Goal: Find specific page/section: Find specific page/section

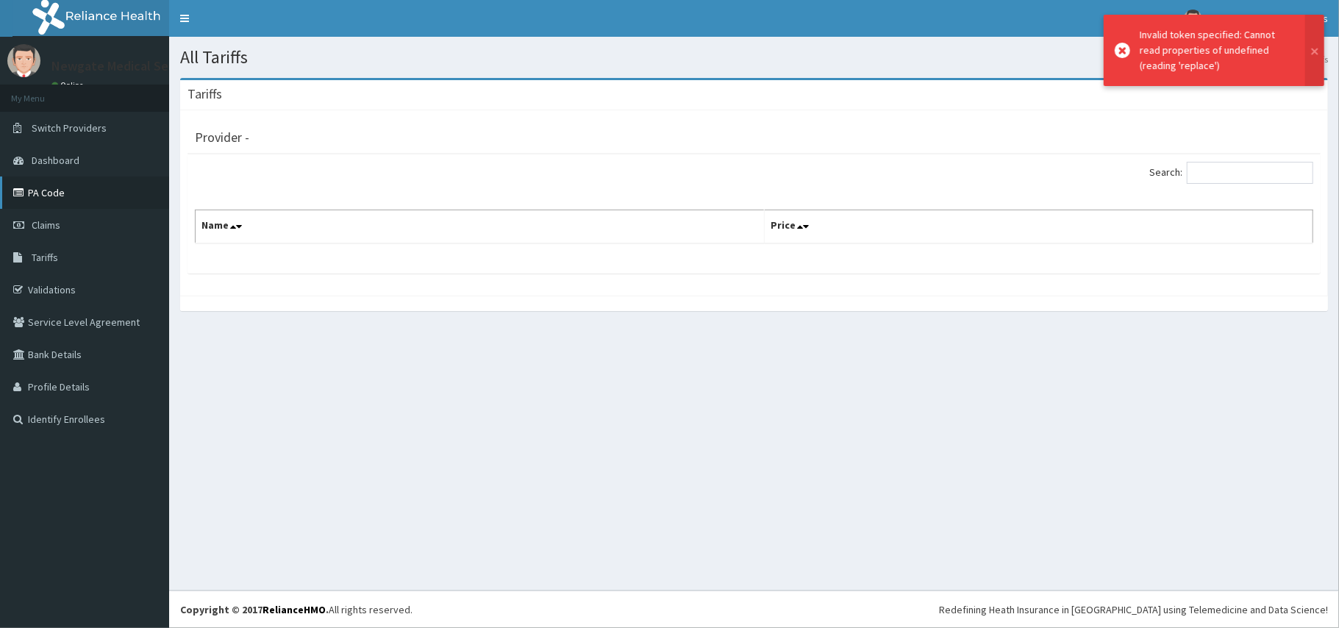
click at [76, 188] on link "PA Code" at bounding box center [84, 192] width 169 height 32
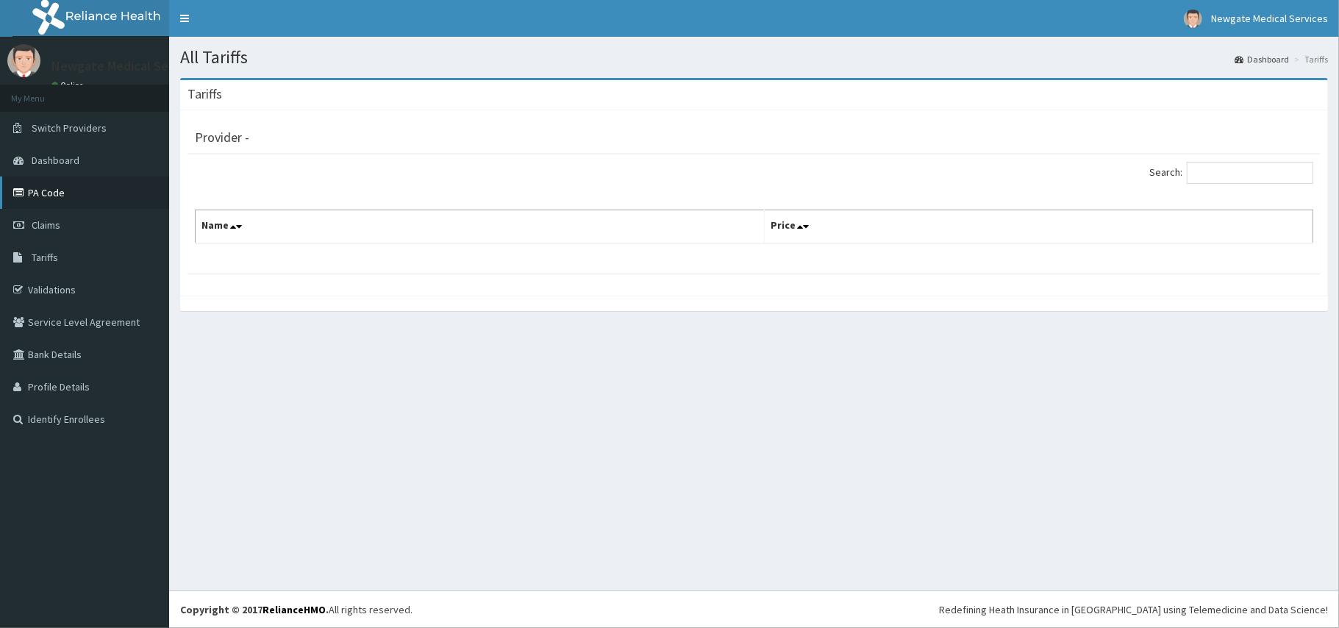
click at [30, 193] on link "PA Code" at bounding box center [84, 192] width 169 height 32
click at [65, 188] on link "PA Code" at bounding box center [84, 192] width 169 height 32
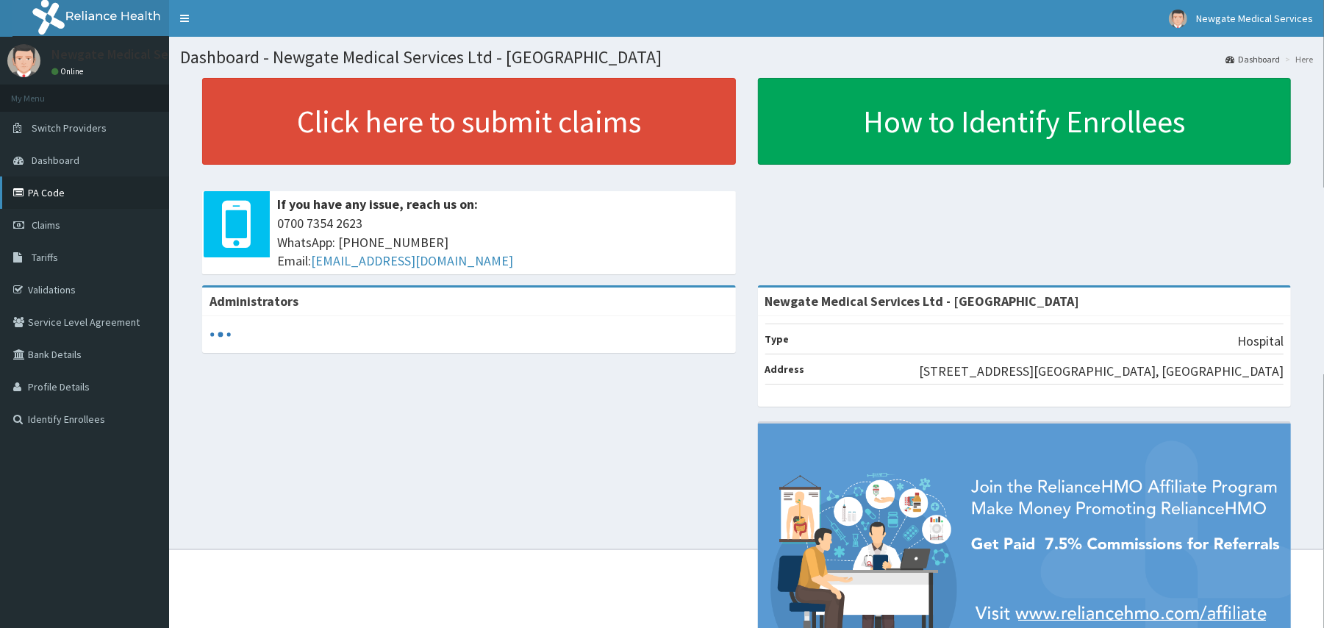
click at [75, 192] on link "PA Code" at bounding box center [84, 192] width 169 height 32
